Goal: Task Accomplishment & Management: Complete application form

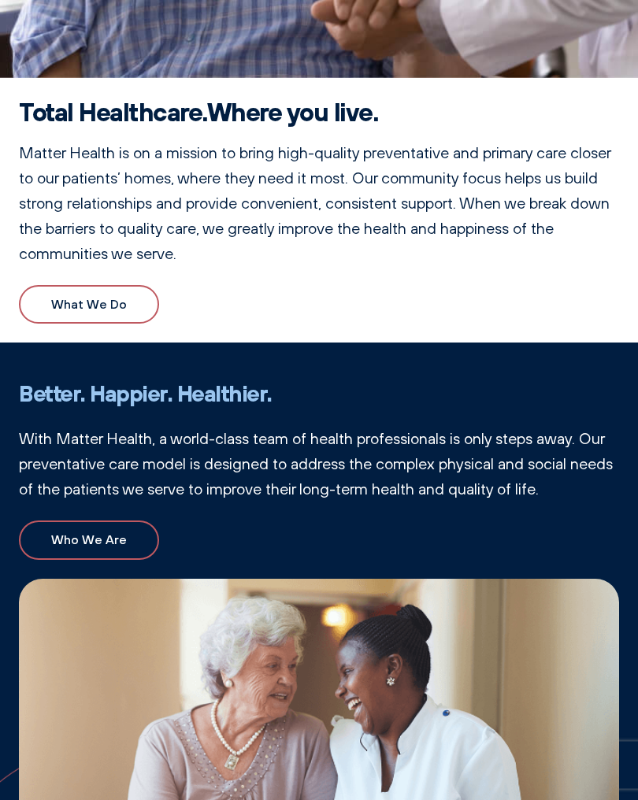
scroll to position [570, 0]
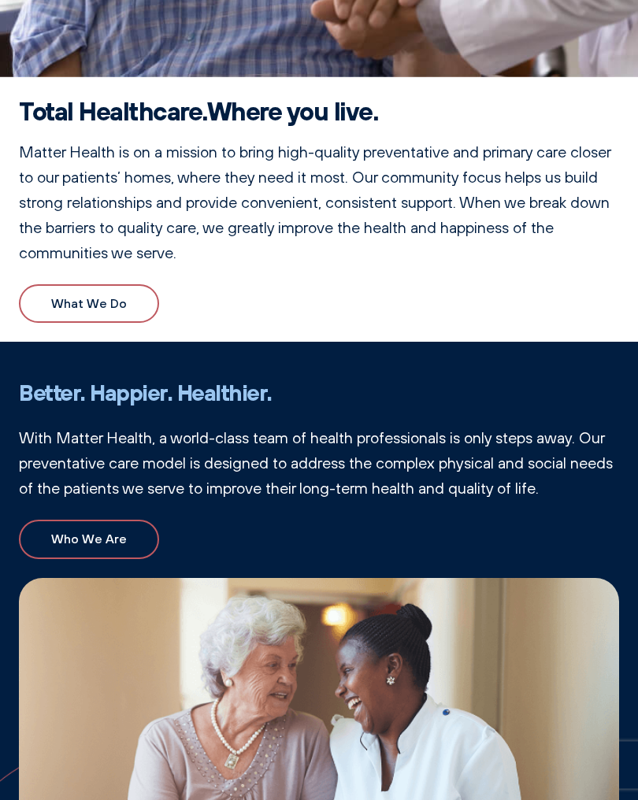
click at [40, 295] on link "What We Do" at bounding box center [89, 304] width 140 height 39
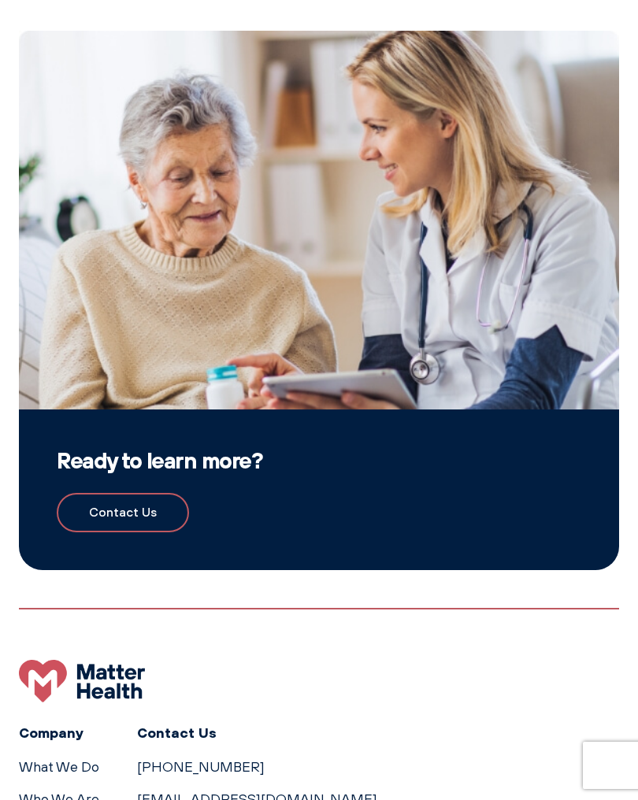
scroll to position [1787, 0]
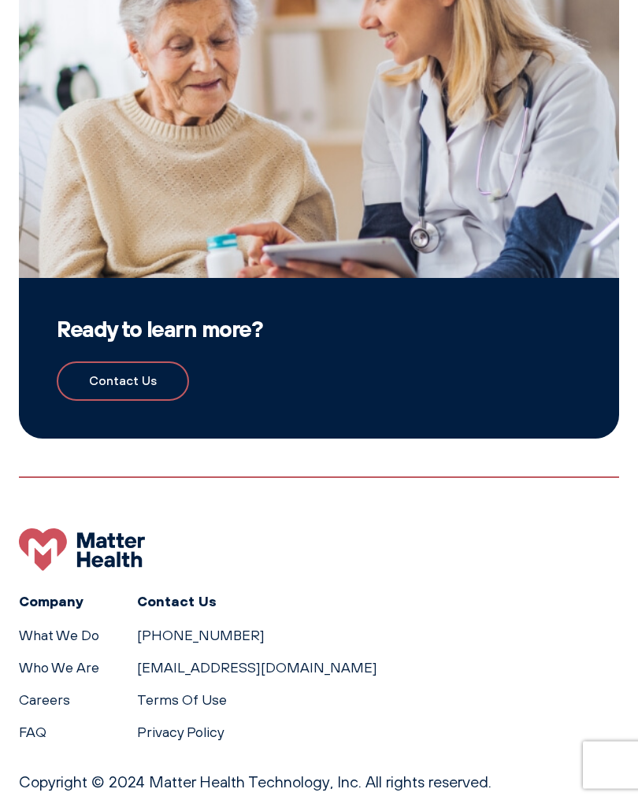
click at [109, 363] on link "Contact Us" at bounding box center [123, 381] width 132 height 39
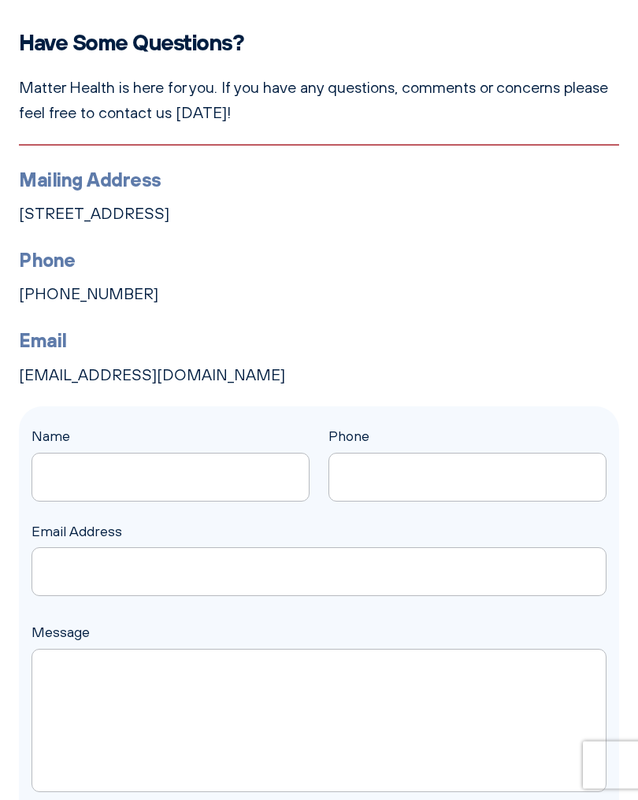
scroll to position [90, 0]
click at [82, 461] on input "Name" at bounding box center [170, 477] width 278 height 49
click at [80, 480] on input "Name" at bounding box center [170, 477] width 278 height 49
type input "Aurora"
click at [509, 478] on input "Phone" at bounding box center [467, 477] width 278 height 49
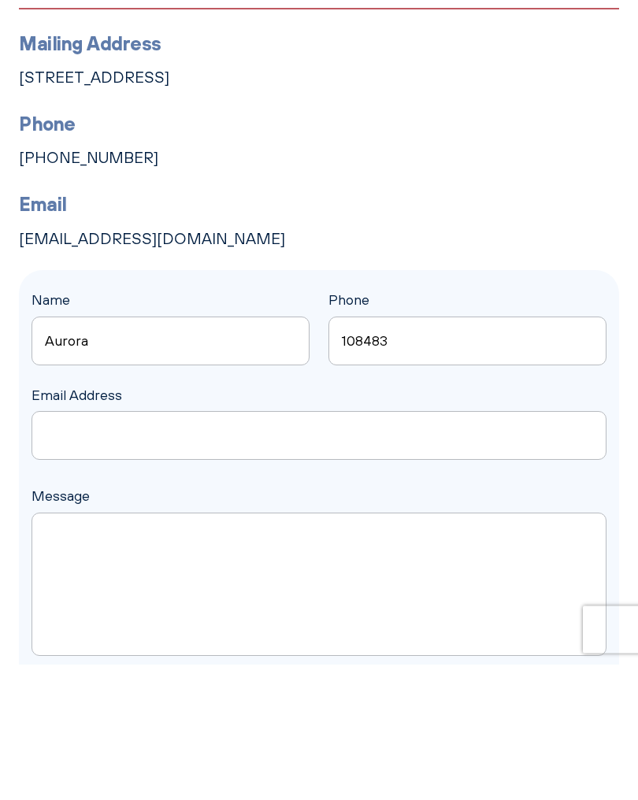
type input "108483"
click at [53, 547] on input "Email Address" at bounding box center [318, 571] width 575 height 49
type input "106 parkjrive"
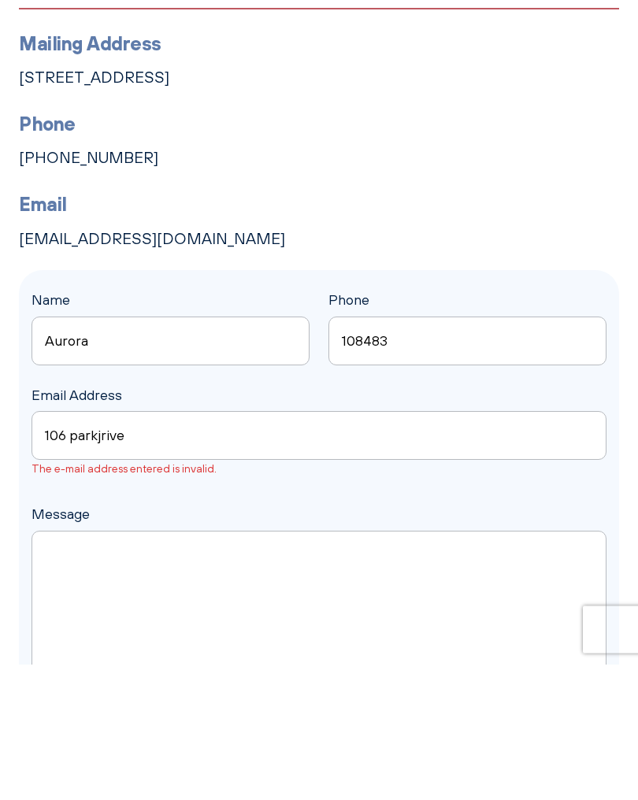
click at [76, 667] on textarea "Message" at bounding box center [318, 738] width 575 height 143
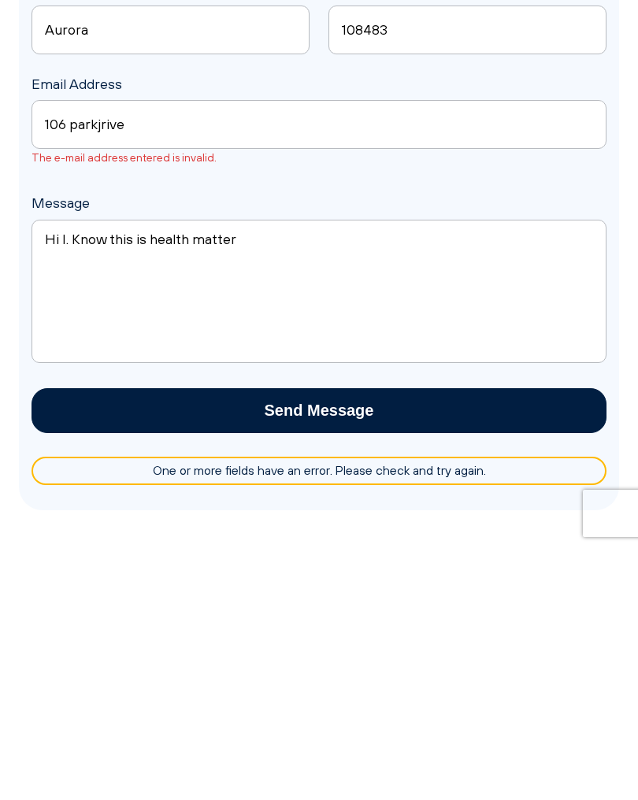
scroll to position [317, 0]
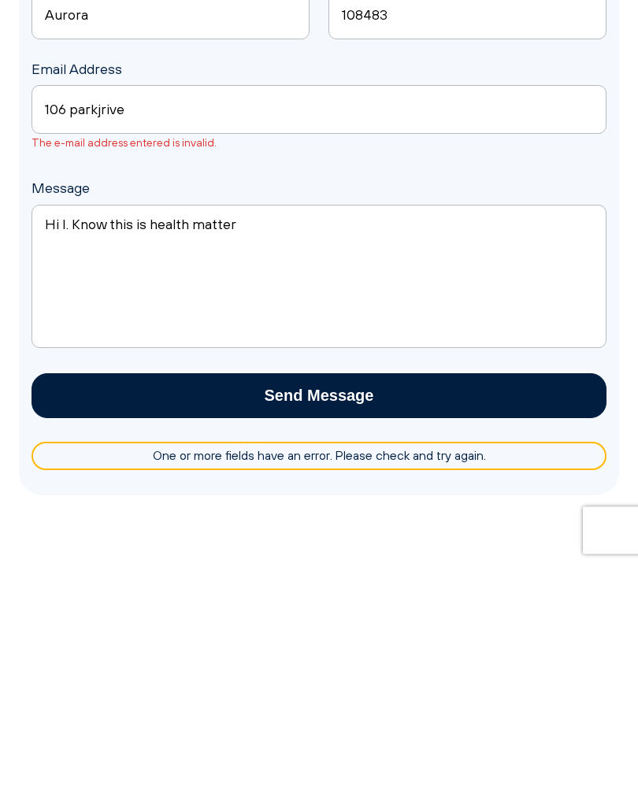
click at [187, 440] on textarea "Hi I. Know this is health matter" at bounding box center [318, 511] width 575 height 143
type textarea "Hi I. Know this is matter health"
click at [557, 609] on input "Send Message" at bounding box center [318, 631] width 575 height 45
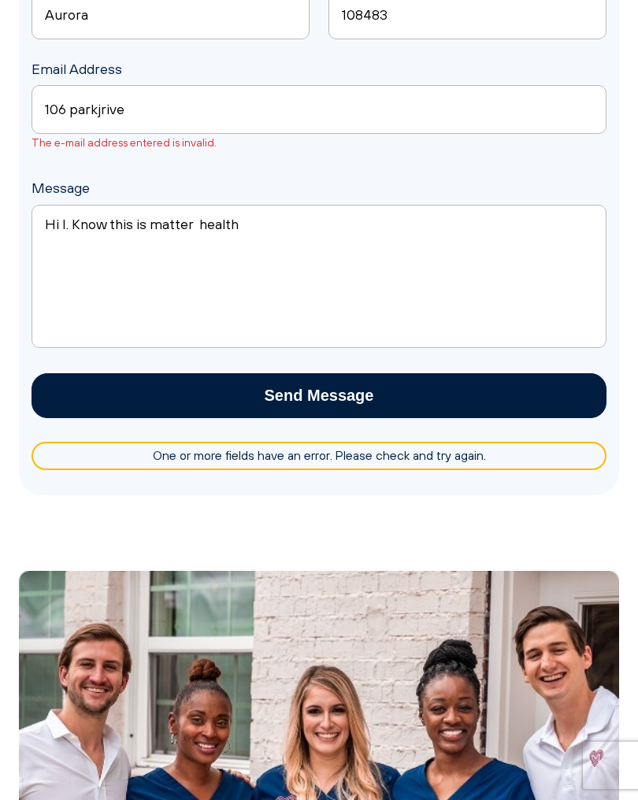
click at [143, 110] on input "106 parkjrive" at bounding box center [318, 109] width 575 height 49
type input "106"
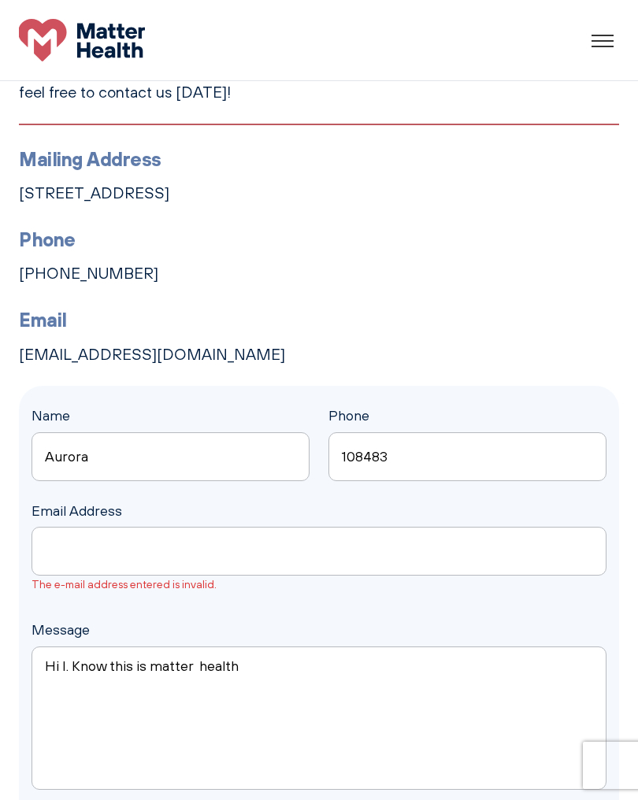
scroll to position [0, 0]
